Goal: Navigation & Orientation: Find specific page/section

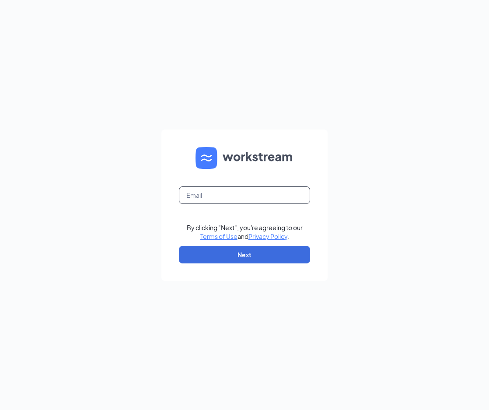
click at [270, 188] on input "text" at bounding box center [244, 194] width 131 height 17
type input "[EMAIL_ADDRESS][DOMAIN_NAME]"
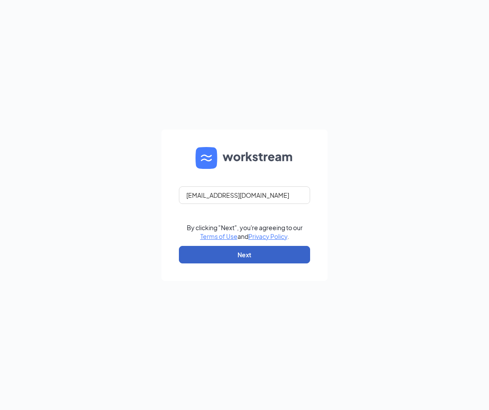
click at [262, 248] on button "Next" at bounding box center [244, 254] width 131 height 17
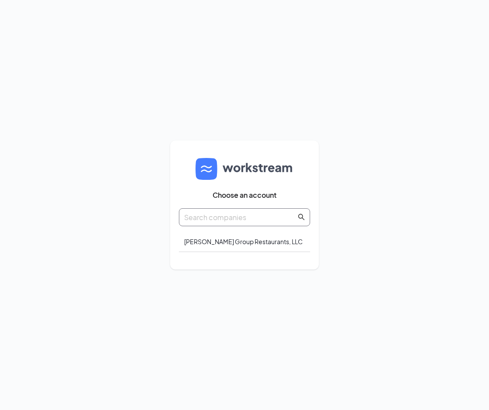
click at [283, 210] on span at bounding box center [244, 216] width 131 height 17
click at [257, 246] on div "Barton Group Restaurants, LLC" at bounding box center [244, 241] width 131 height 21
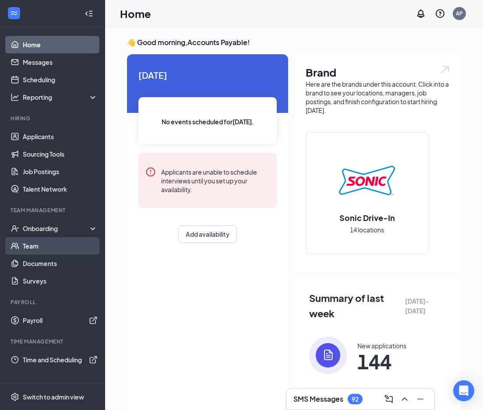
click at [42, 248] on link "Team" at bounding box center [60, 245] width 75 height 17
